Goal: Task Accomplishment & Management: Use online tool/utility

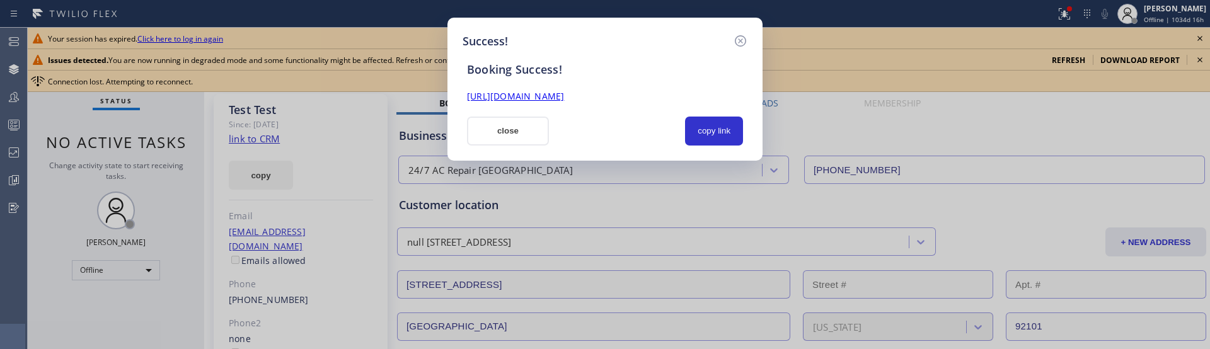
scroll to position [518, 0]
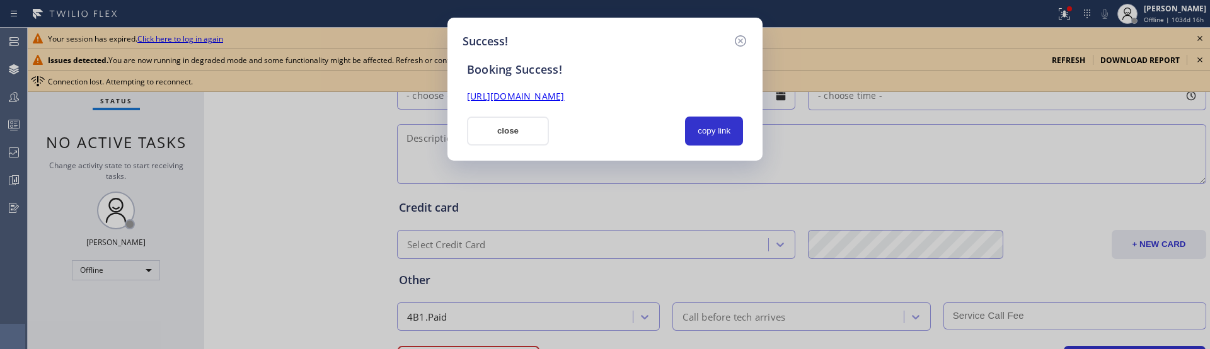
click at [550, 71] on div "Booking Success!" at bounding box center [604, 69] width 291 height 14
